Goal: Task Accomplishment & Management: Manage account settings

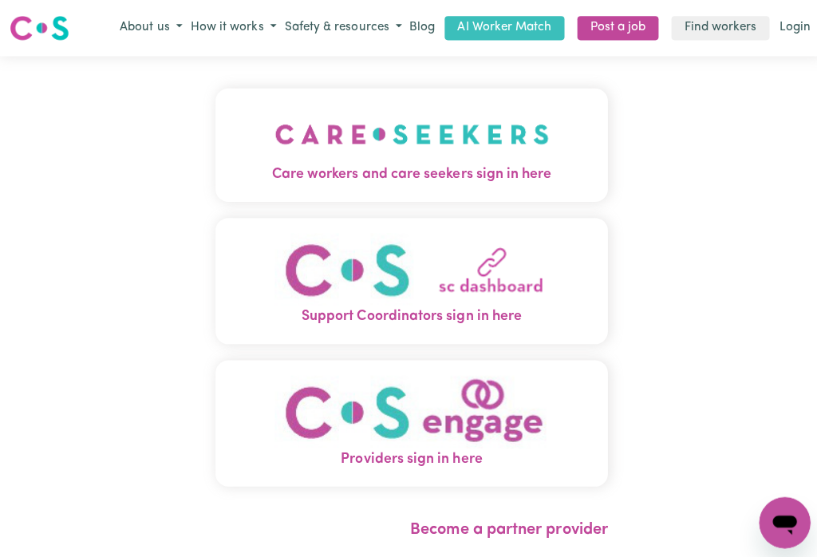
click at [380, 161] on img "Care workers and care seekers sign in here" at bounding box center [409, 133] width 272 height 59
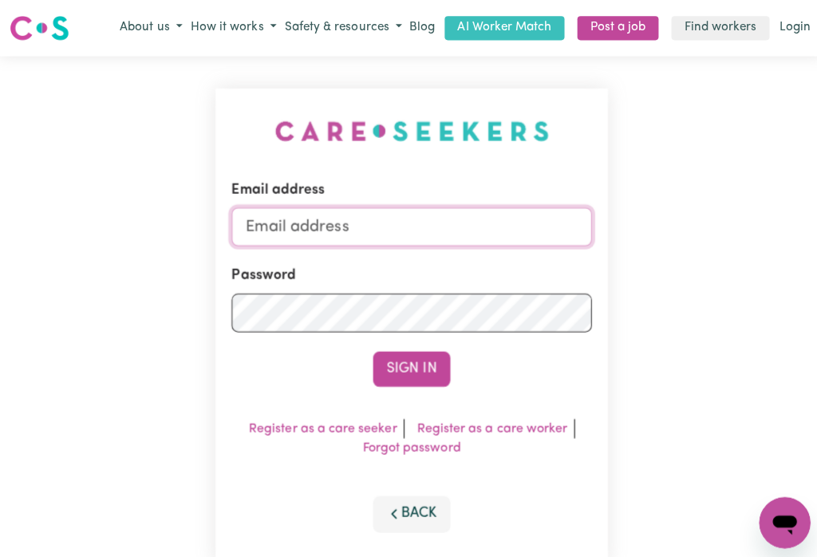
click at [329, 219] on input "Email address" at bounding box center [409, 225] width 358 height 38
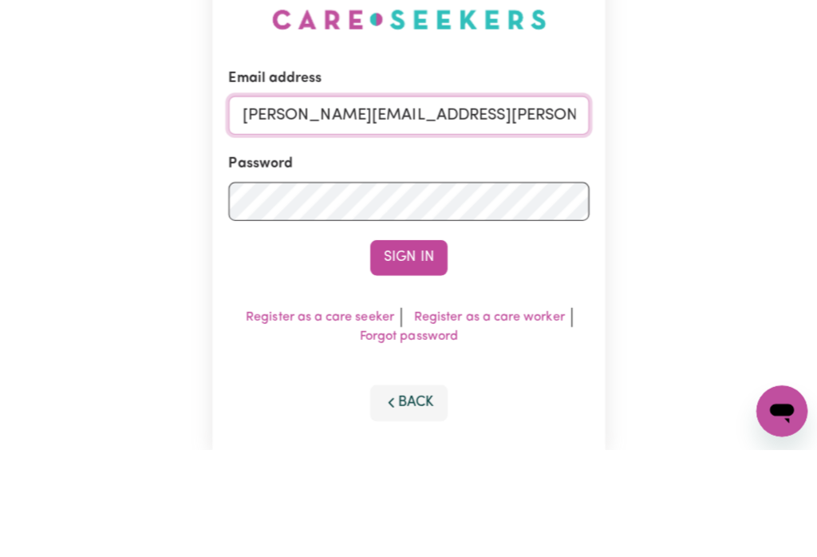
type input "[PERSON_NAME][EMAIL_ADDRESS][PERSON_NAME][DOMAIN_NAME]"
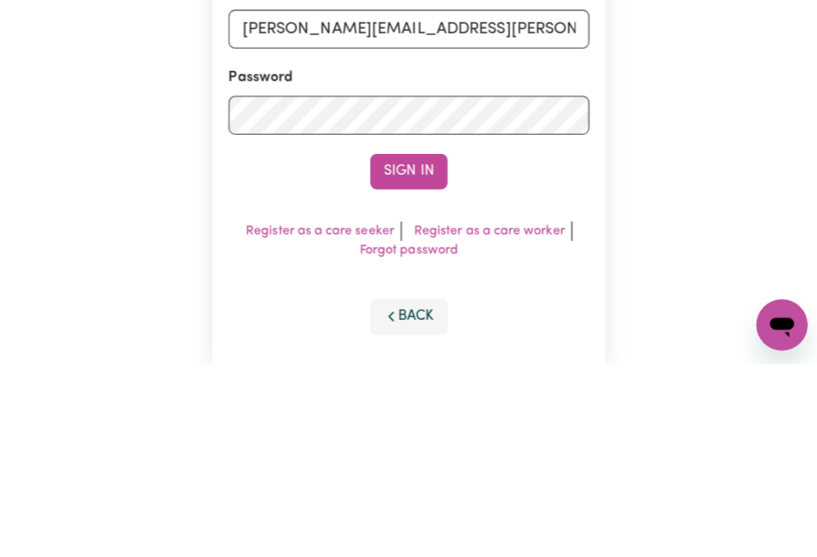
click at [388, 349] on button "Sign In" at bounding box center [408, 366] width 77 height 35
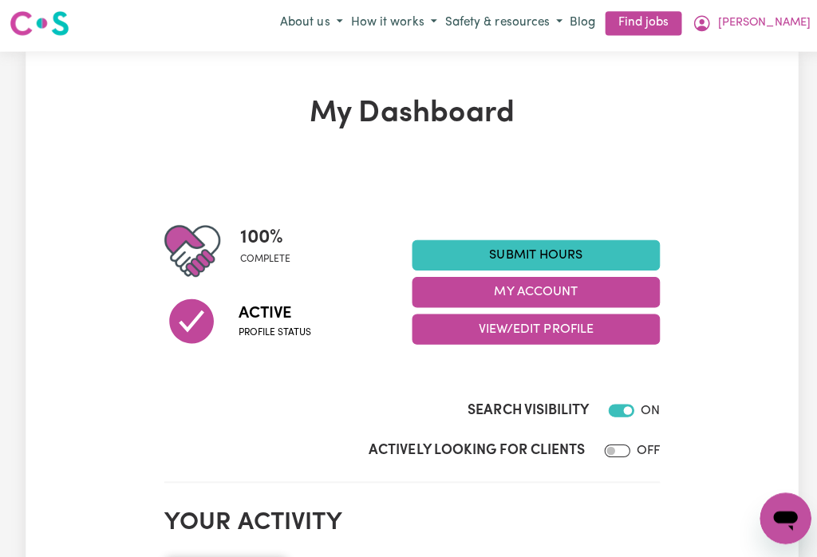
click at [497, 288] on button "My Account" at bounding box center [532, 294] width 246 height 30
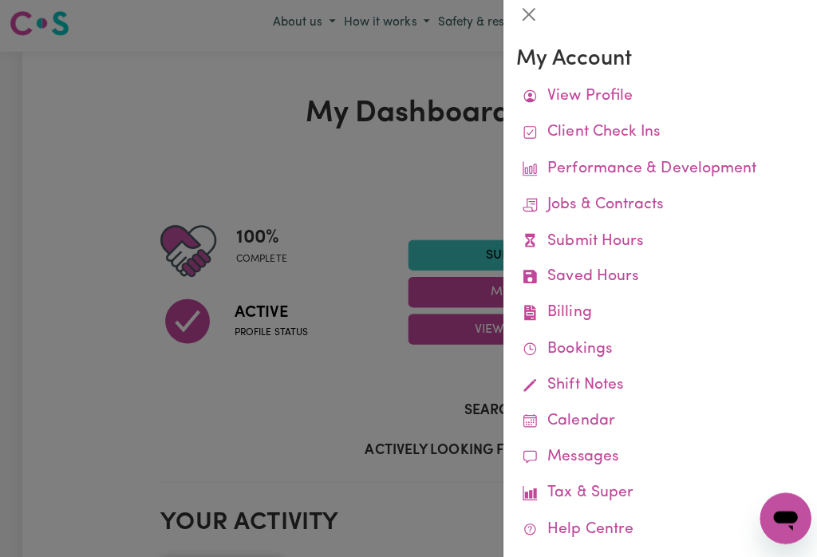
click at [0, 0] on link "Remittances" at bounding box center [0, 0] width 0 height 0
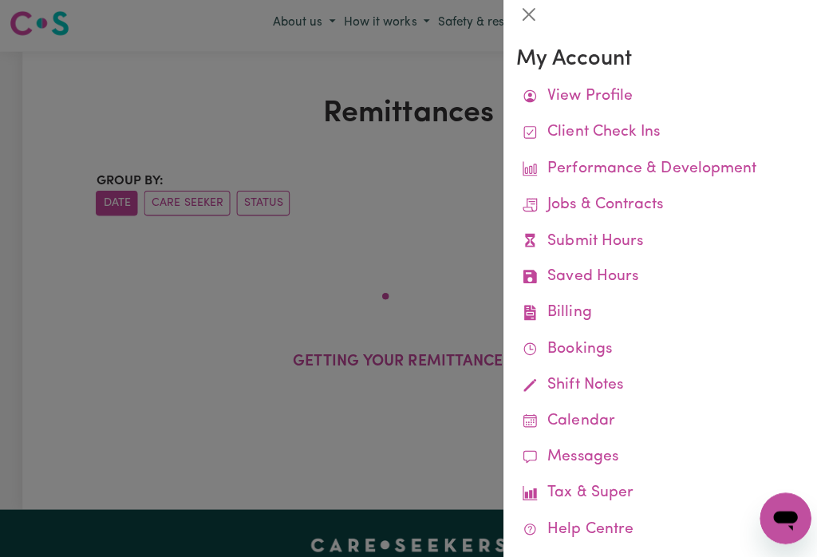
click at [530, 18] on button "Close" at bounding box center [525, 19] width 26 height 26
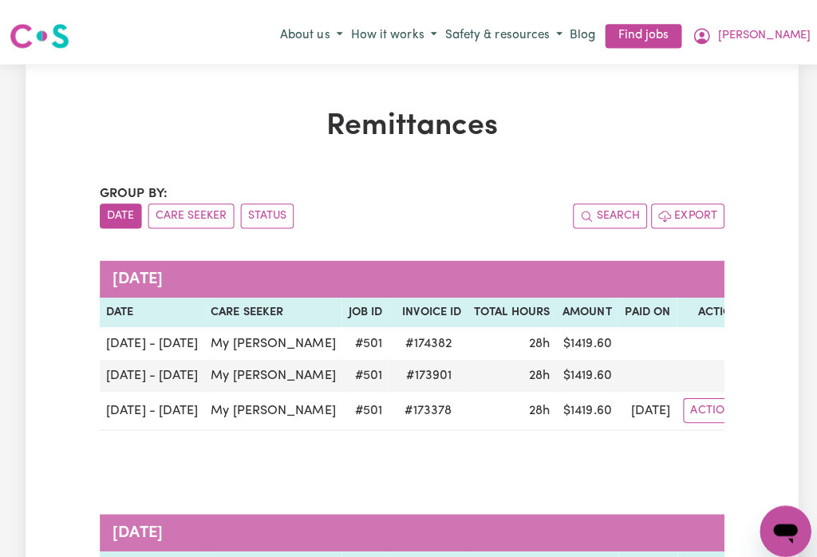
scroll to position [8, 0]
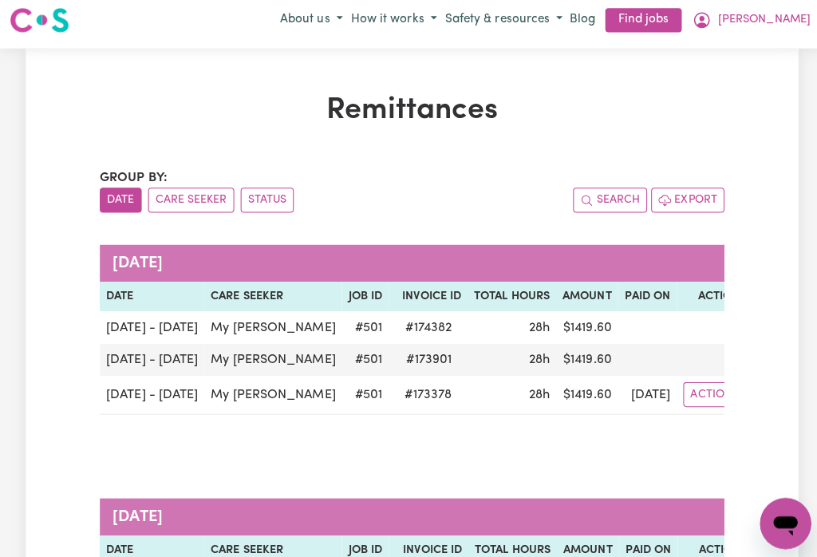
click at [788, 10] on button "[PERSON_NAME]" at bounding box center [744, 19] width 125 height 27
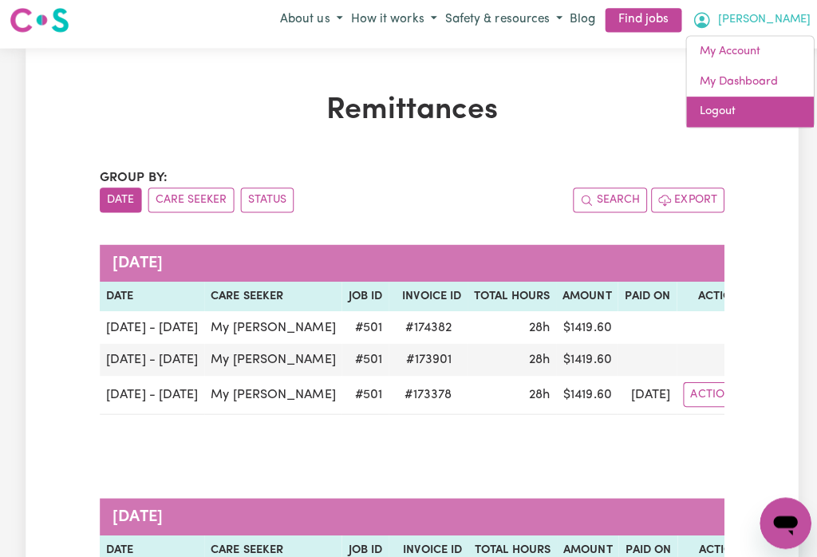
click at [709, 108] on link "Logout" at bounding box center [744, 111] width 126 height 30
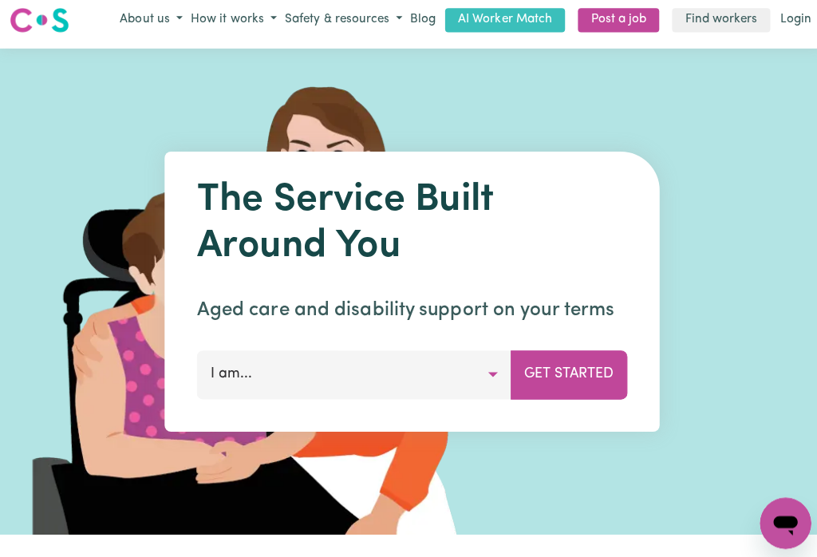
scroll to position [133, 0]
